Goal: Information Seeking & Learning: Understand process/instructions

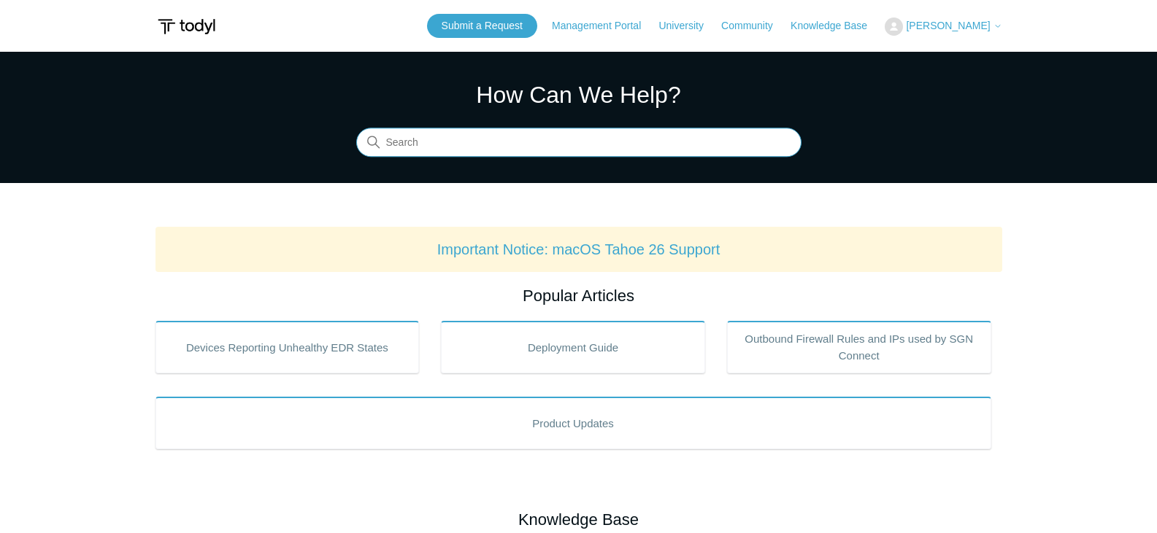
click at [490, 141] on input "Search" at bounding box center [578, 142] width 445 height 29
type input "Can't uninstall"
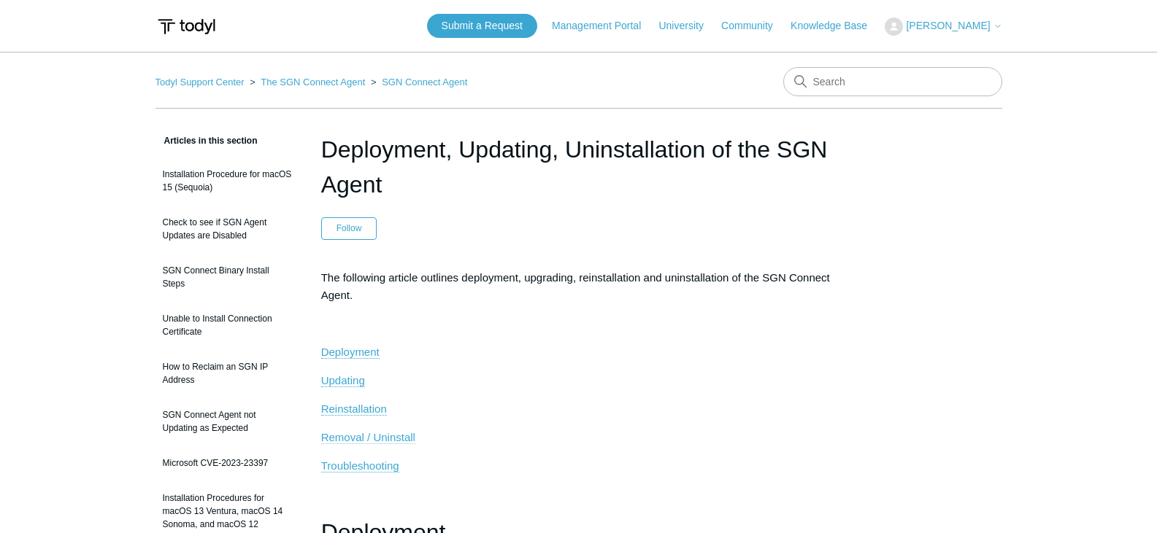
click at [335, 435] on span "Removal / Uninstall" at bounding box center [368, 437] width 94 height 12
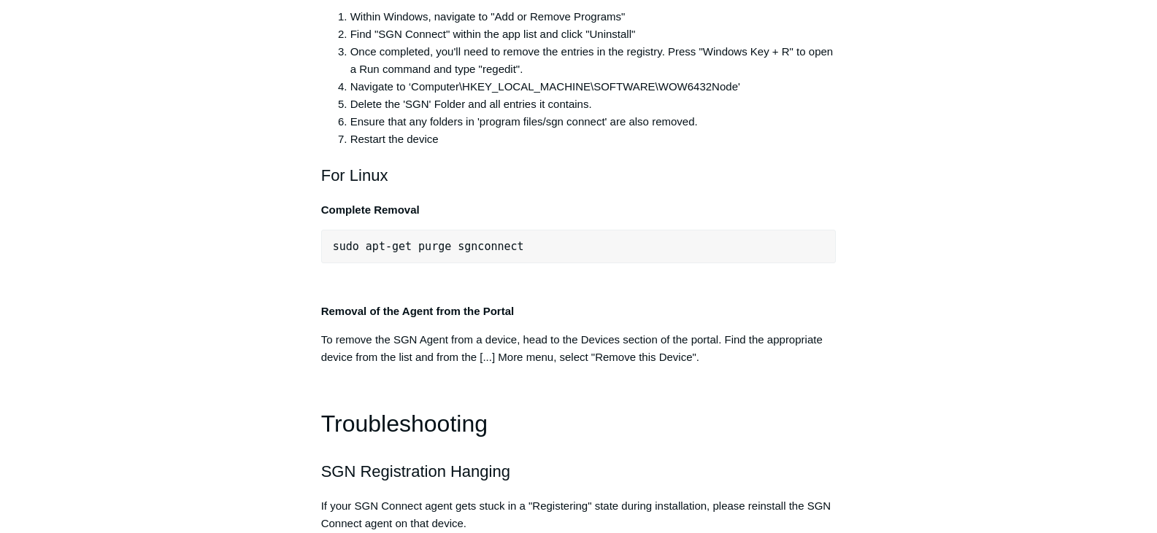
scroll to position [3058, 0]
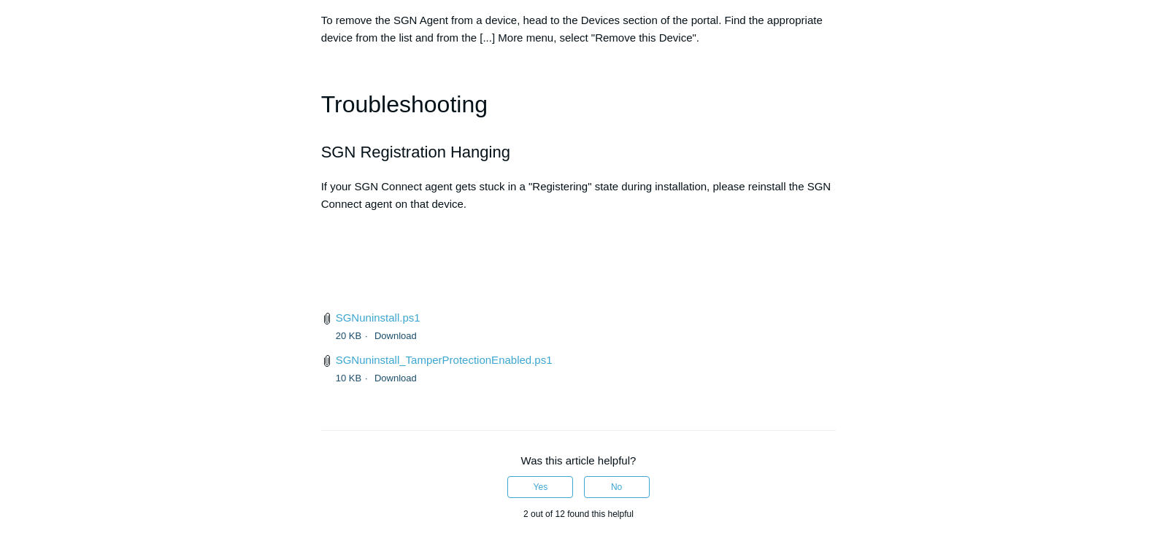
scroll to position [2985, 0]
